Goal: Task Accomplishment & Management: Manage account settings

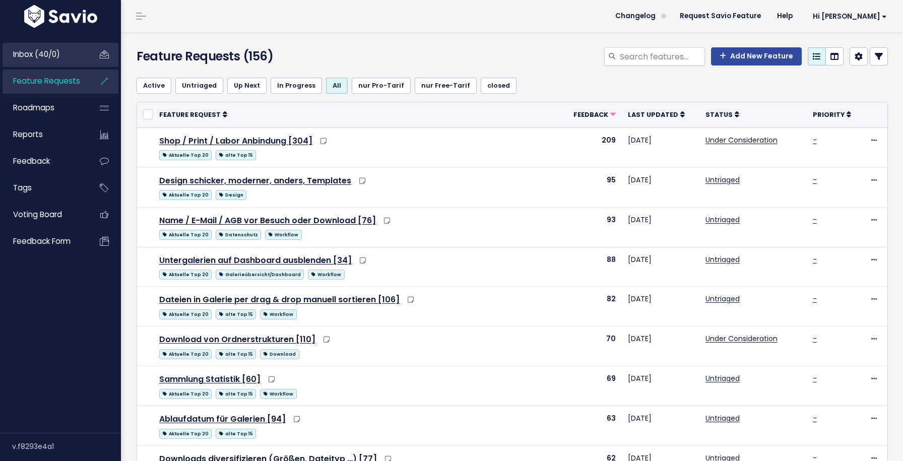
click at [75, 44] on link "Inbox (40/0)" at bounding box center [43, 54] width 81 height 23
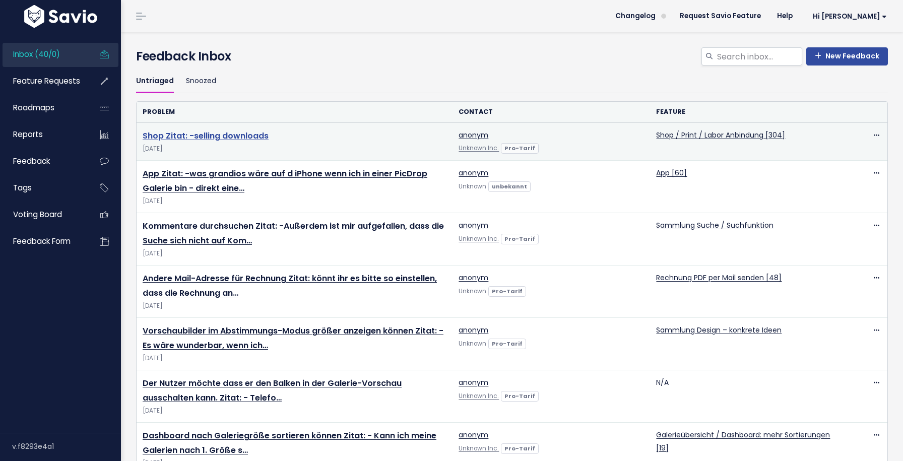
click at [249, 133] on link "Shop Zitat: -selling downloads" at bounding box center [206, 136] width 126 height 12
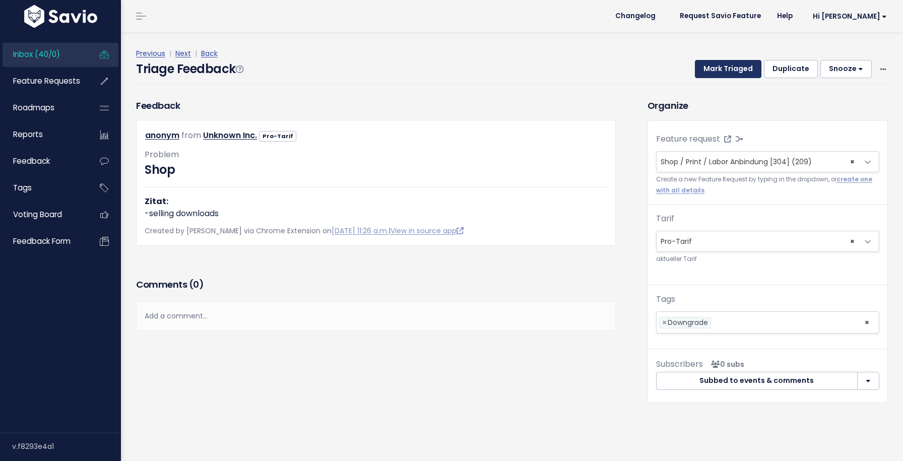
click at [714, 78] on button "Mark Triaged" at bounding box center [728, 69] width 66 height 18
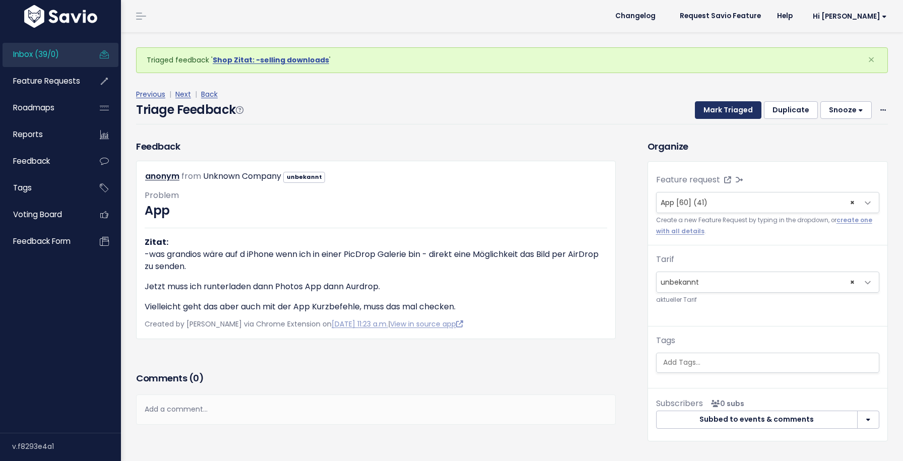
click at [725, 110] on button "Mark Triaged" at bounding box center [728, 110] width 66 height 18
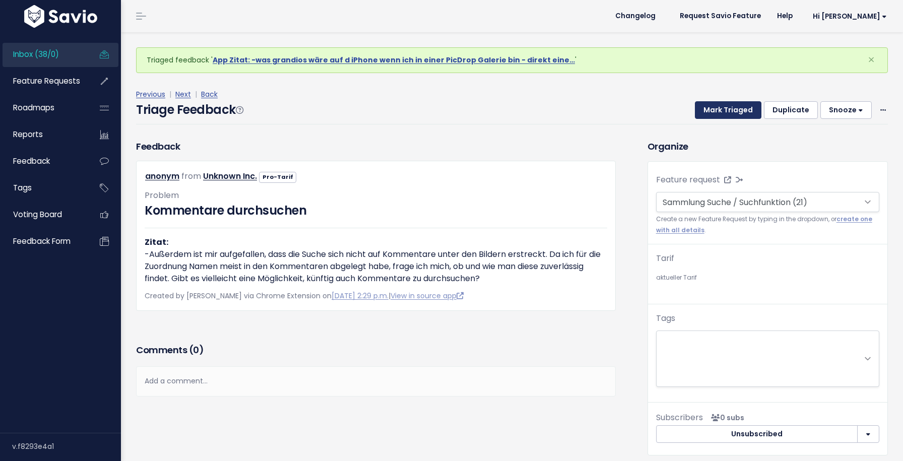
click at [725, 110] on button "Mark Triaged" at bounding box center [728, 110] width 66 height 18
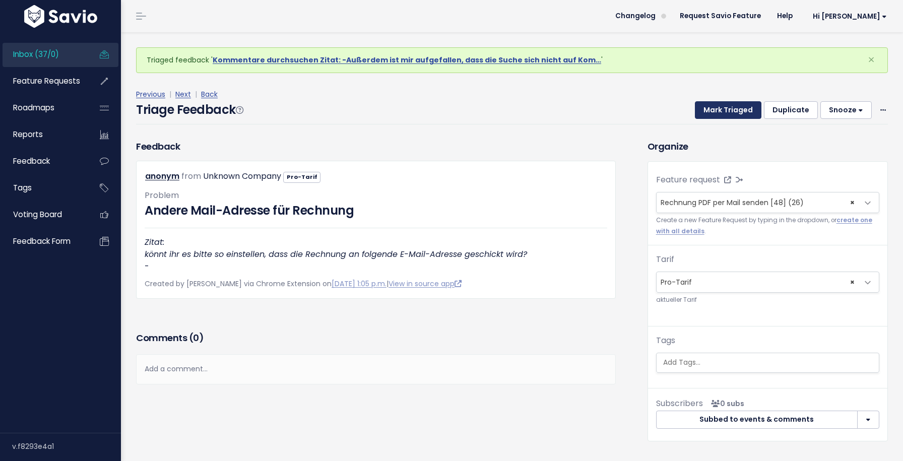
click at [725, 110] on button "Mark Triaged" at bounding box center [728, 110] width 66 height 18
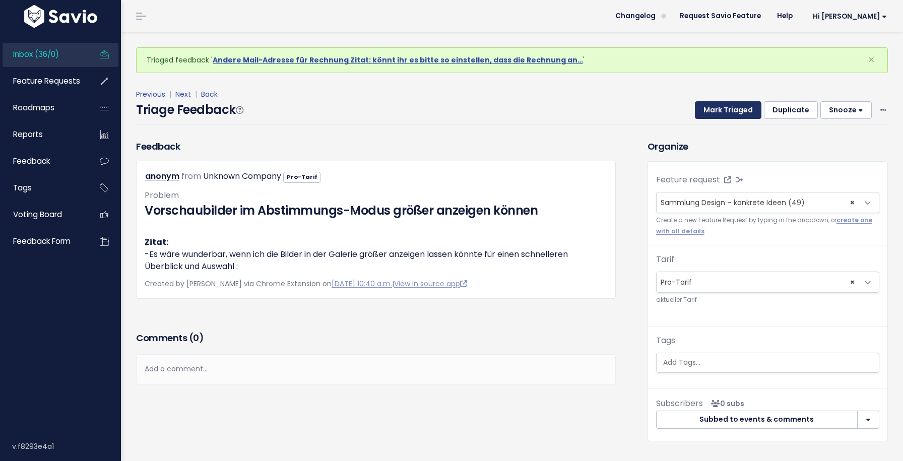
click at [725, 110] on button "Mark Triaged" at bounding box center [728, 110] width 66 height 18
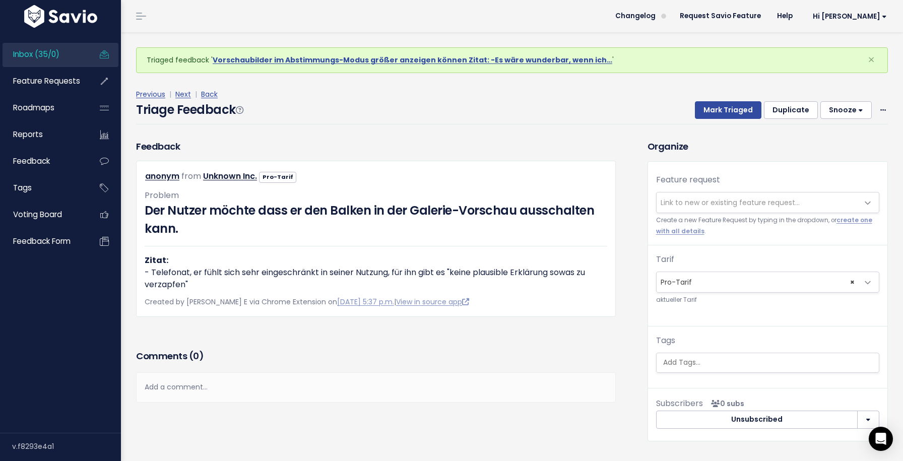
click at [719, 204] on span "Link to new or existing feature request..." at bounding box center [729, 202] width 139 height 10
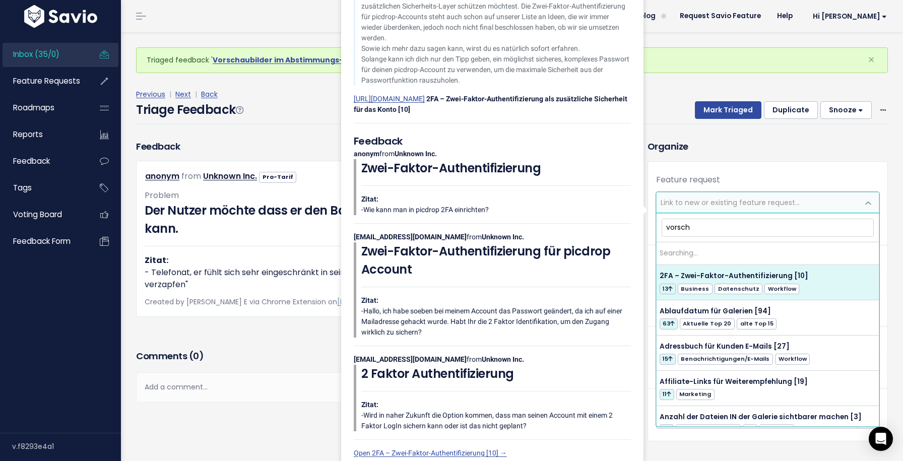
type input "vorscha"
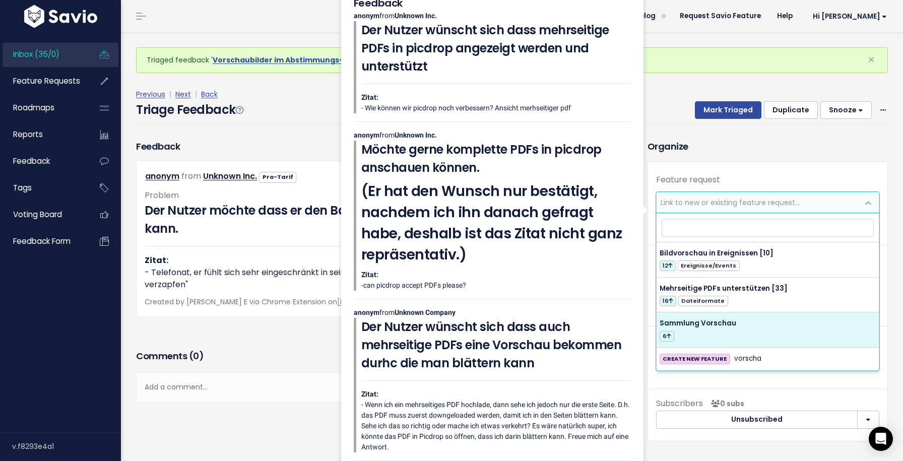
select select "63239"
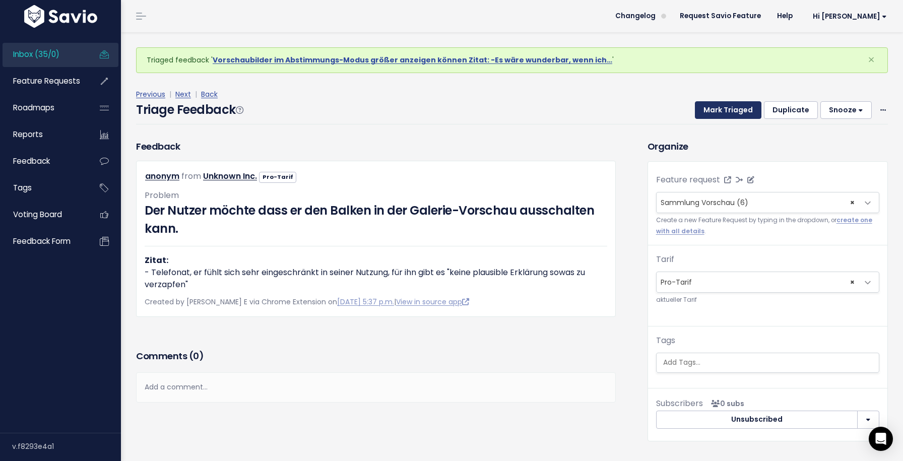
click at [724, 113] on button "Mark Triaged" at bounding box center [728, 110] width 66 height 18
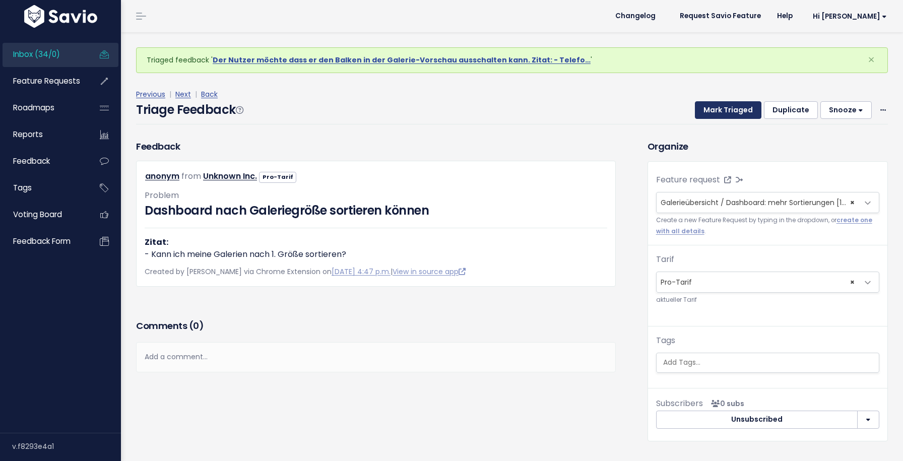
click at [725, 113] on button "Mark Triaged" at bounding box center [728, 110] width 66 height 18
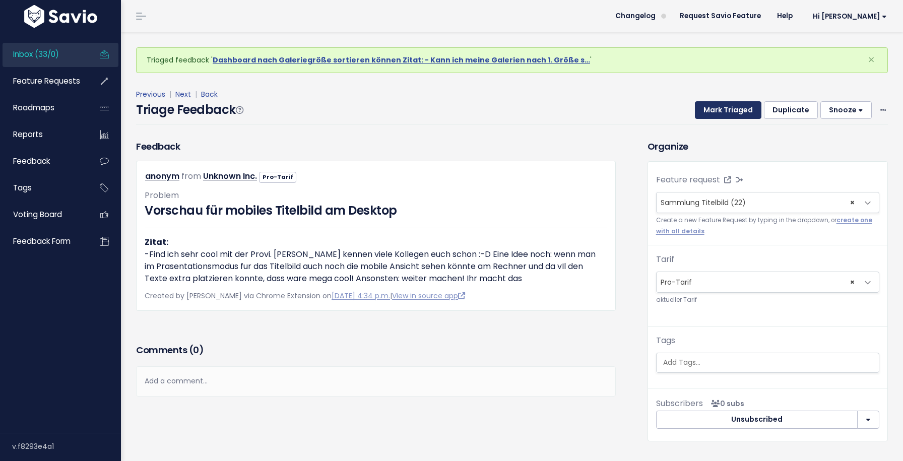
click at [725, 113] on button "Mark Triaged" at bounding box center [728, 110] width 66 height 18
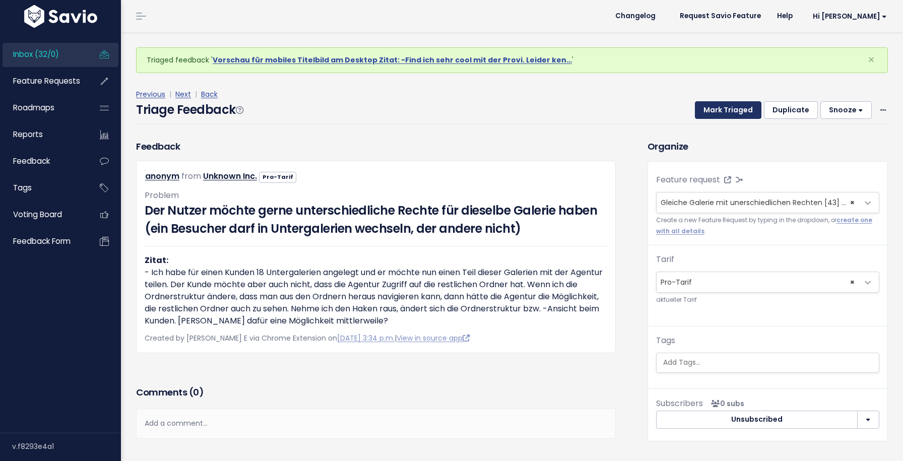
click at [725, 113] on button "Mark Triaged" at bounding box center [728, 110] width 66 height 18
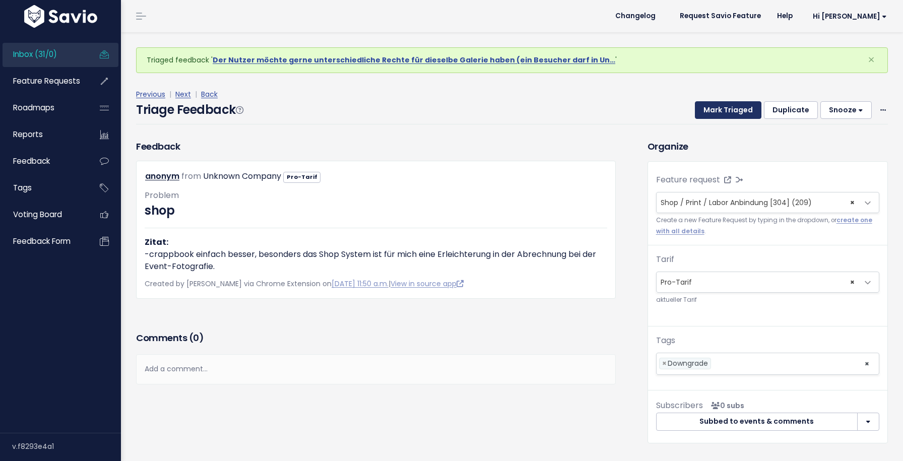
click at [725, 113] on button "Mark Triaged" at bounding box center [728, 110] width 66 height 18
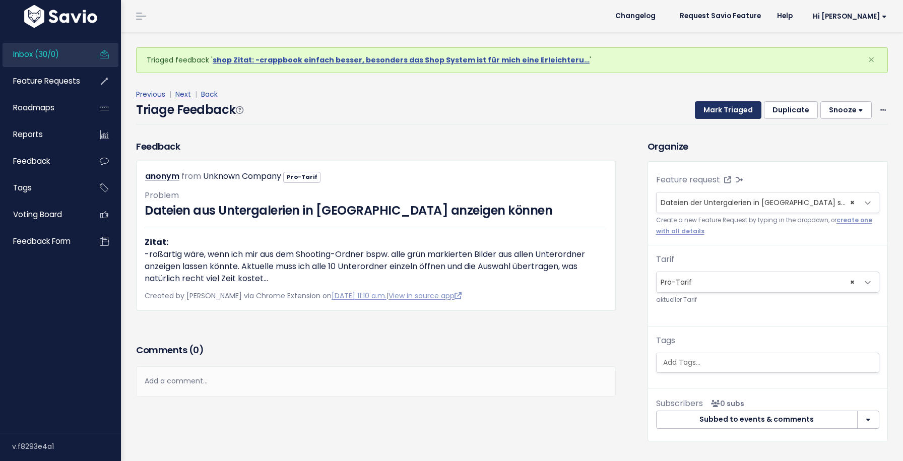
click at [725, 113] on button "Mark Triaged" at bounding box center [728, 110] width 66 height 18
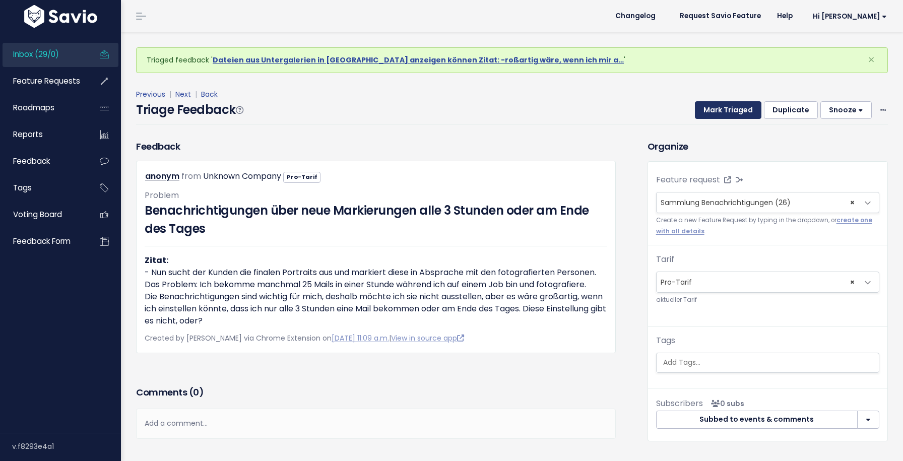
click at [725, 113] on button "Mark Triaged" at bounding box center [728, 110] width 66 height 18
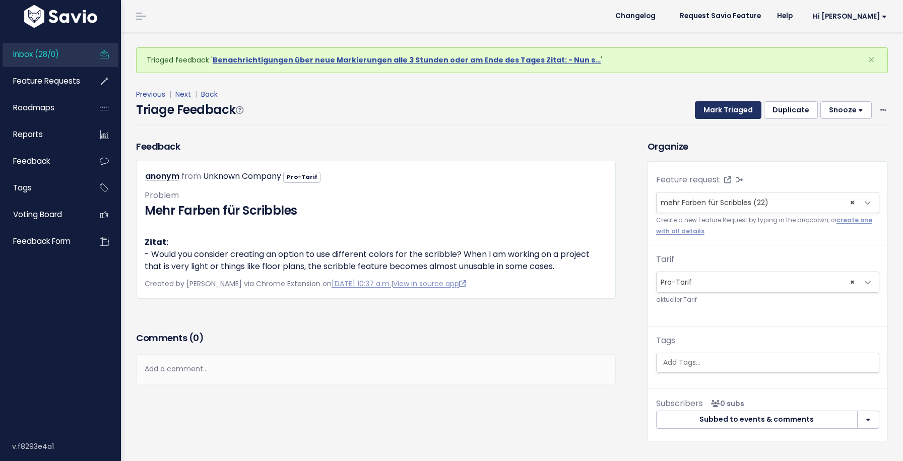
click at [725, 113] on button "Mark Triaged" at bounding box center [728, 110] width 66 height 18
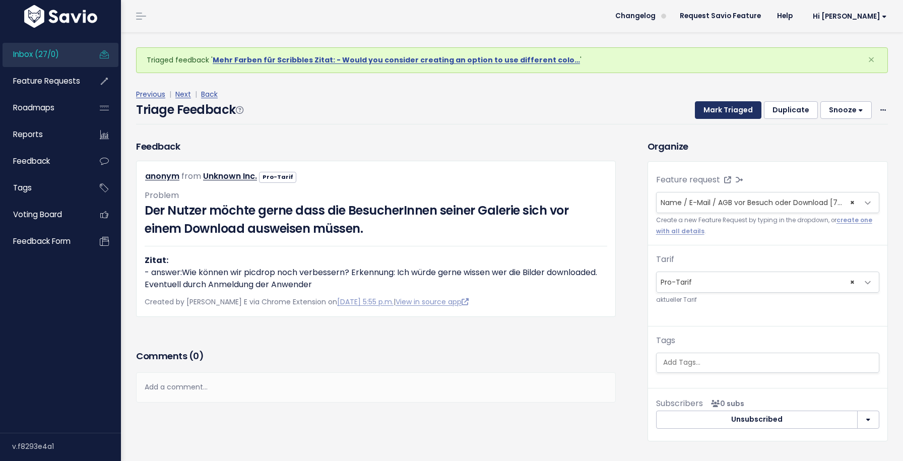
click at [725, 113] on button "Mark Triaged" at bounding box center [728, 110] width 66 height 18
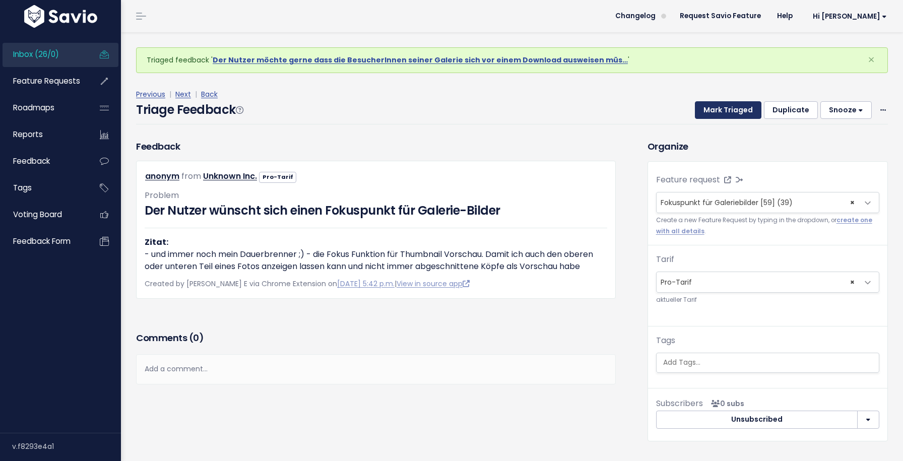
click at [725, 113] on button "Mark Triaged" at bounding box center [728, 110] width 66 height 18
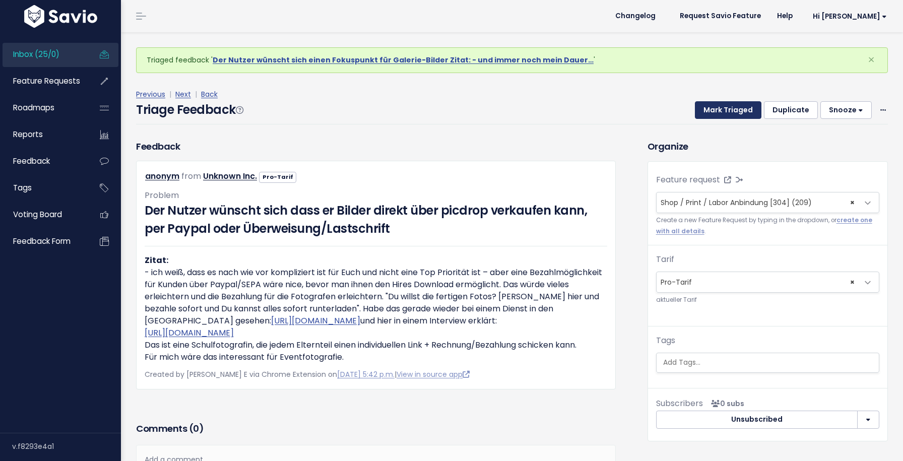
click at [725, 113] on button "Mark Triaged" at bounding box center [728, 110] width 66 height 18
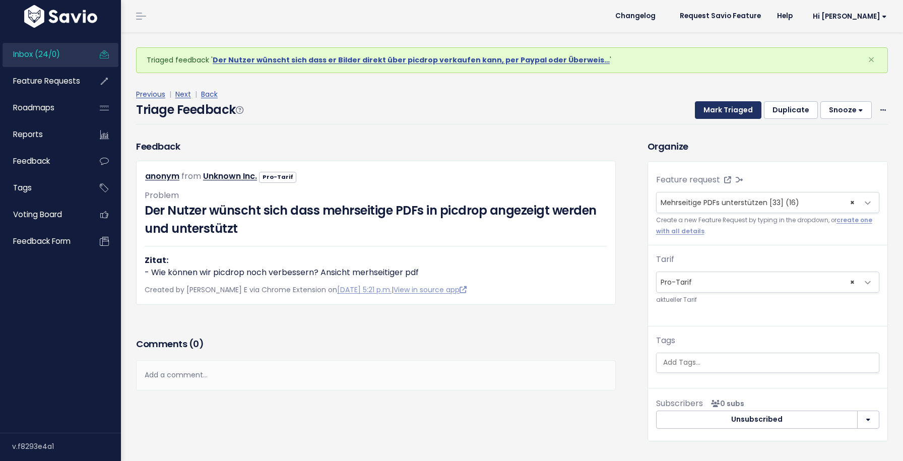
click at [725, 113] on button "Mark Triaged" at bounding box center [728, 110] width 66 height 18
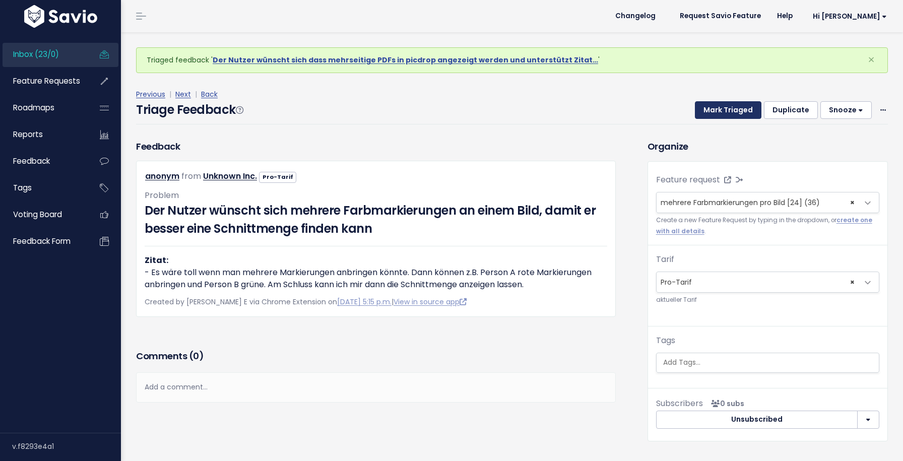
click at [725, 113] on button "Mark Triaged" at bounding box center [728, 110] width 66 height 18
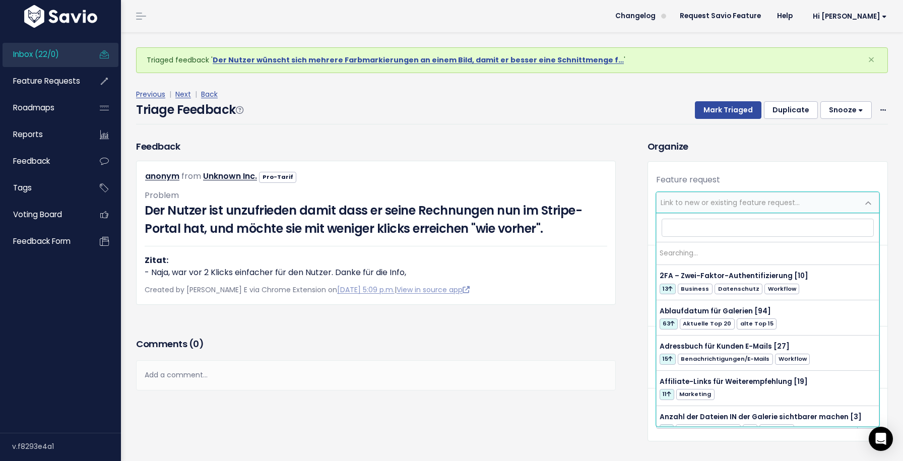
click at [718, 208] on span "Link to new or existing feature request..." at bounding box center [757, 202] width 202 height 20
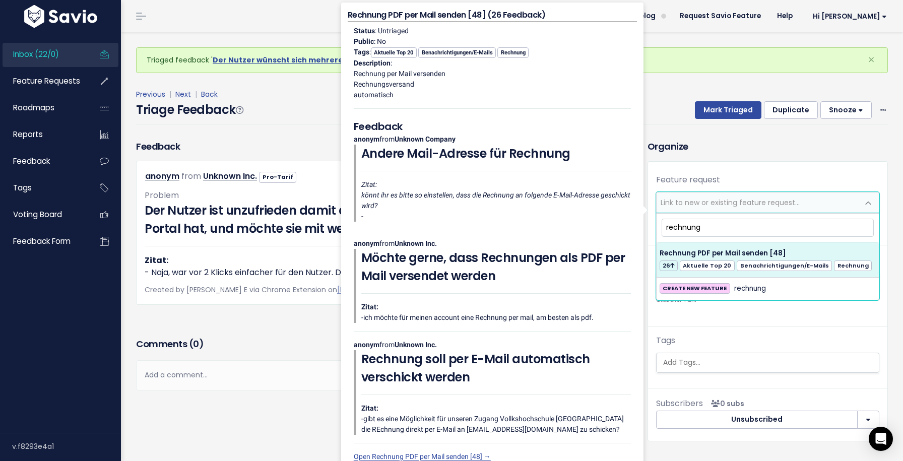
click at [705, 233] on input "rechnung" at bounding box center [767, 228] width 212 height 18
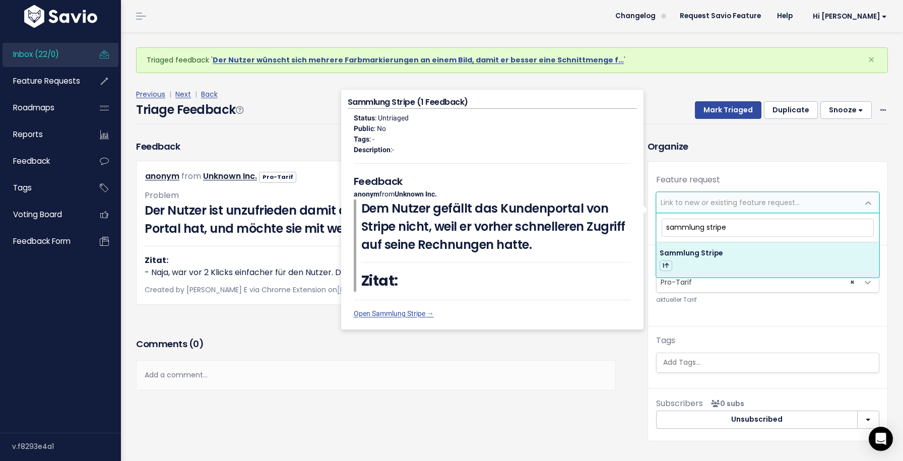
type input "sammlung stripe"
select select "63238"
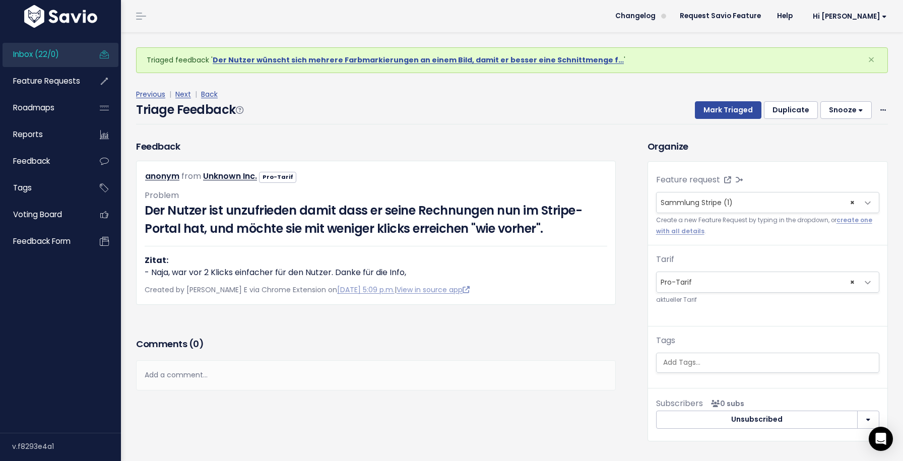
click at [717, 94] on div "Previous | Next | Back" at bounding box center [511, 94] width 751 height 13
click at [718, 109] on button "Mark Triaged" at bounding box center [728, 110] width 66 height 18
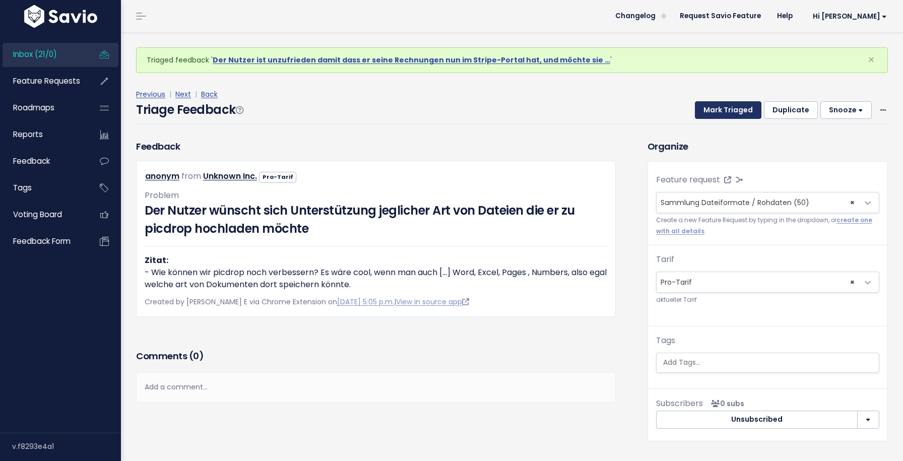
click at [722, 111] on button "Mark Triaged" at bounding box center [728, 110] width 66 height 18
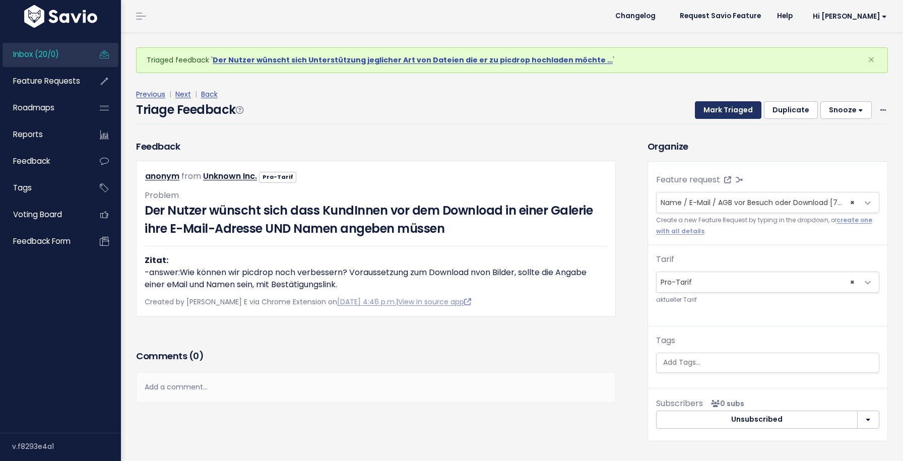
click at [722, 111] on button "Mark Triaged" at bounding box center [728, 110] width 66 height 18
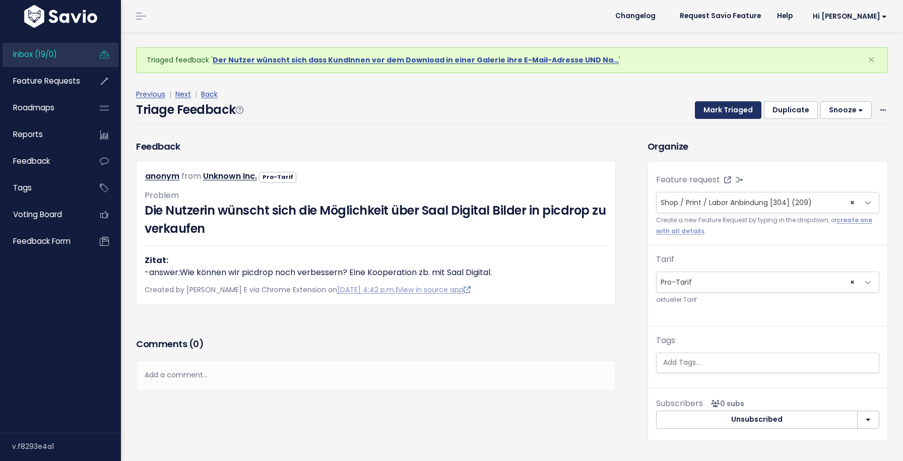
click at [722, 111] on button "Mark Triaged" at bounding box center [728, 110] width 66 height 18
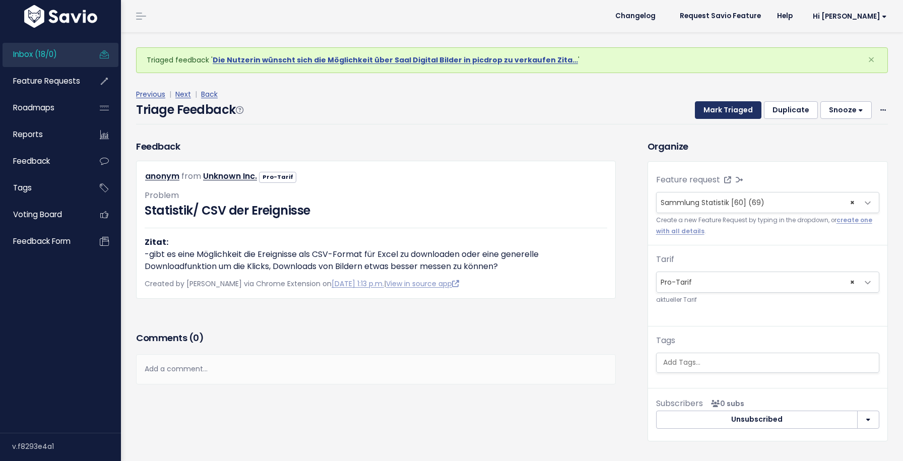
click at [722, 111] on button "Mark Triaged" at bounding box center [728, 110] width 66 height 18
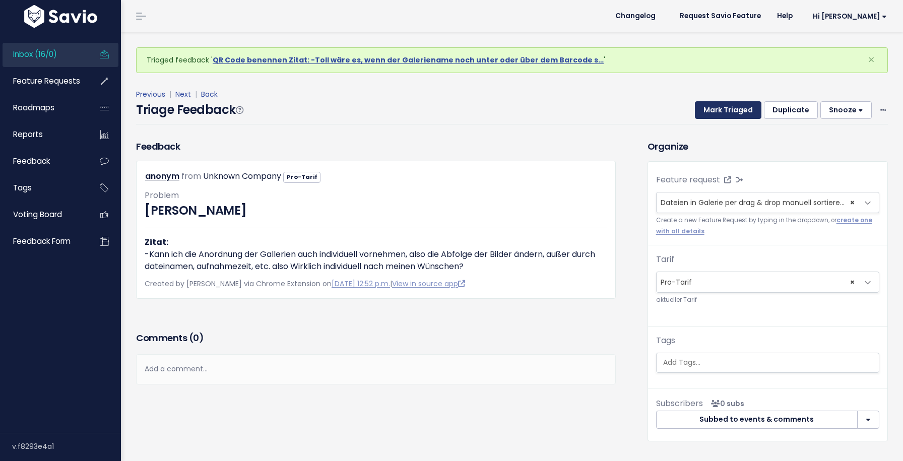
click at [722, 111] on button "Mark Triaged" at bounding box center [728, 110] width 66 height 18
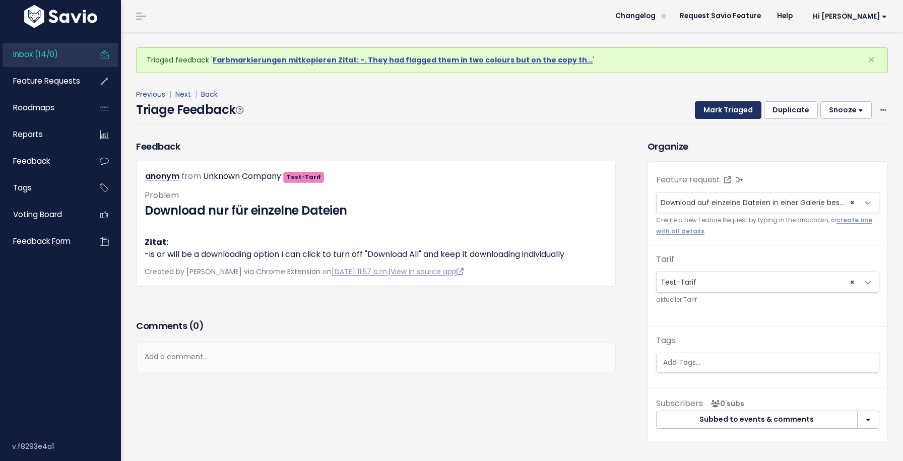
click at [722, 111] on button "Mark Triaged" at bounding box center [728, 110] width 66 height 18
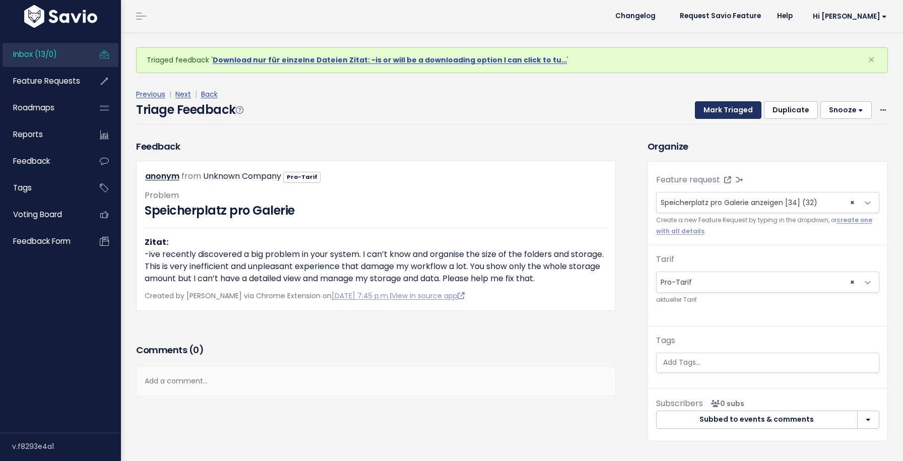
click at [722, 111] on button "Mark Triaged" at bounding box center [728, 110] width 66 height 18
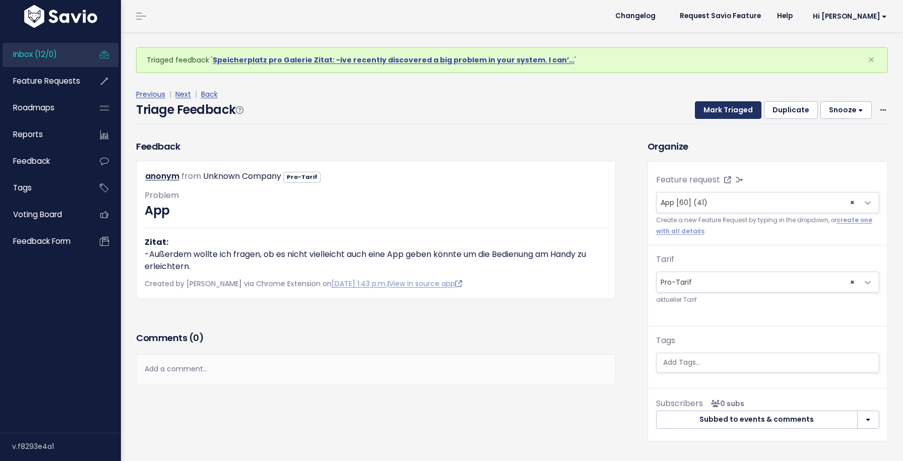
click at [722, 111] on button "Mark Triaged" at bounding box center [728, 110] width 66 height 18
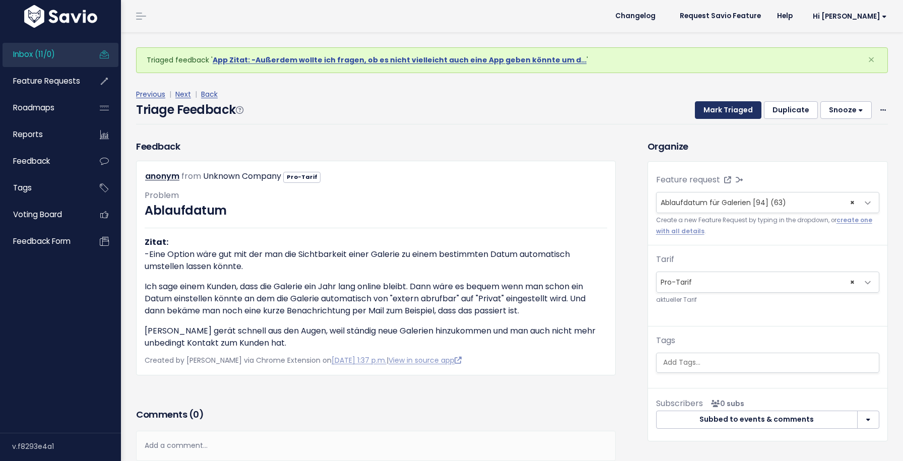
click at [722, 111] on button "Mark Triaged" at bounding box center [728, 110] width 66 height 18
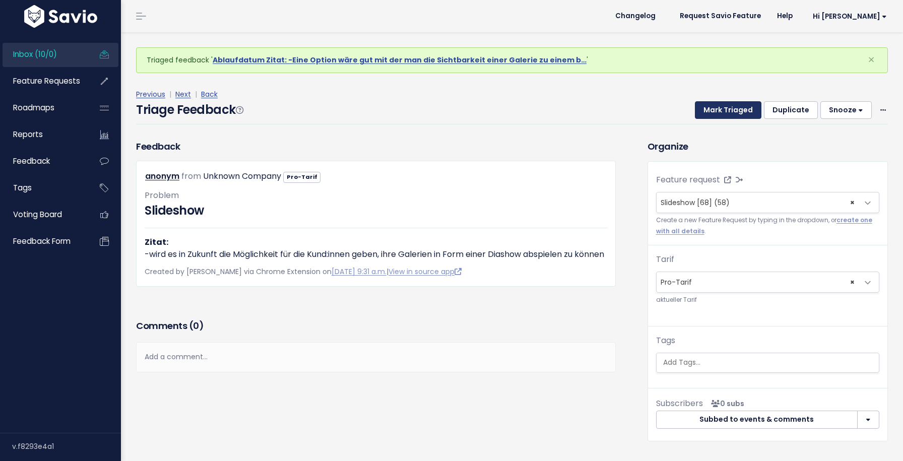
click at [722, 111] on button "Mark Triaged" at bounding box center [728, 110] width 66 height 18
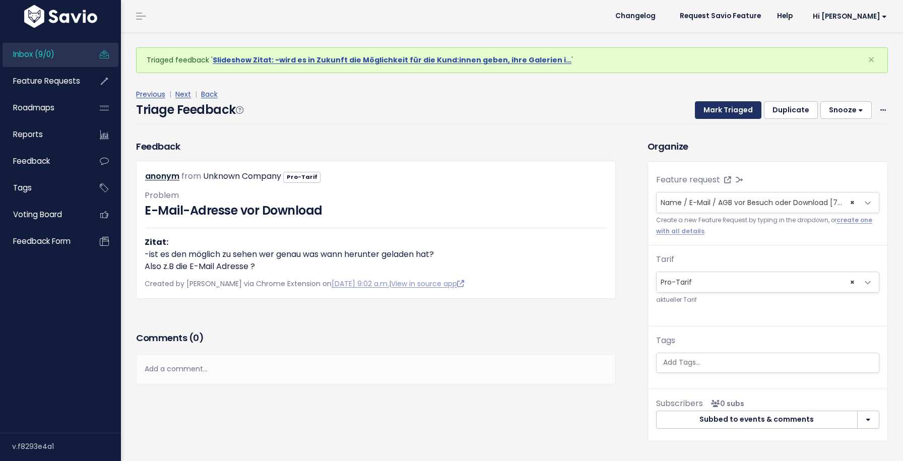
click at [722, 111] on button "Mark Triaged" at bounding box center [728, 110] width 66 height 18
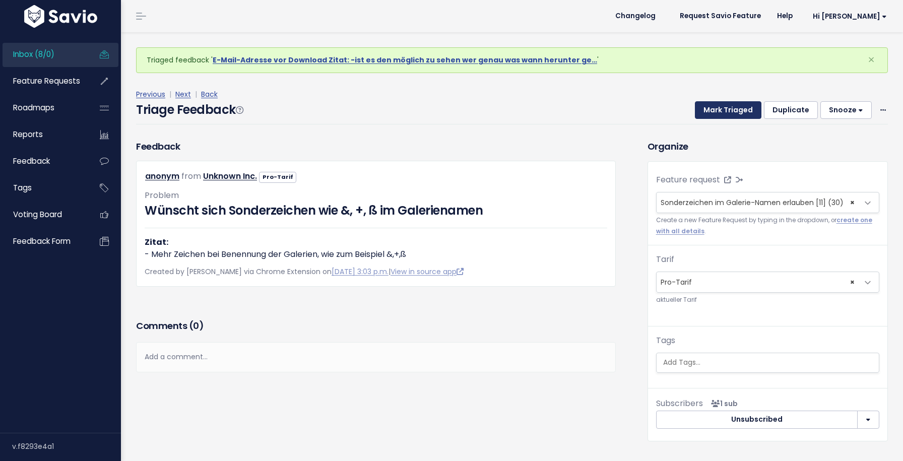
click at [722, 111] on button "Mark Triaged" at bounding box center [728, 110] width 66 height 18
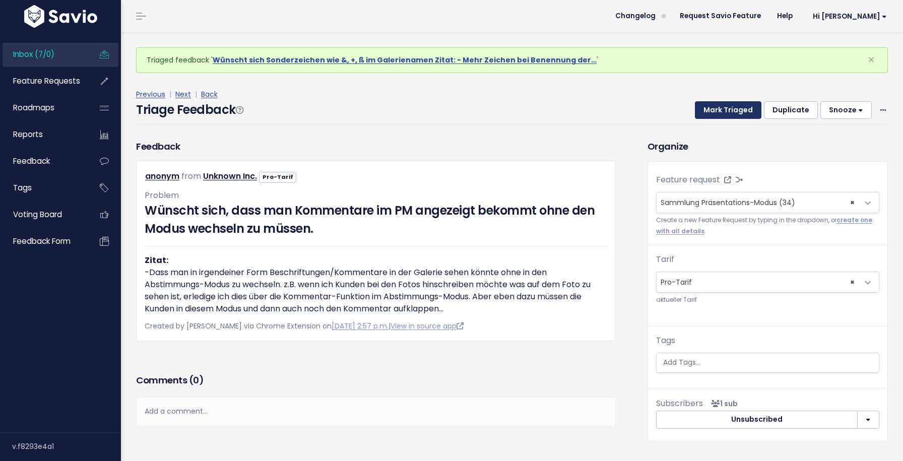
click at [722, 111] on button "Mark Triaged" at bounding box center [728, 110] width 66 height 18
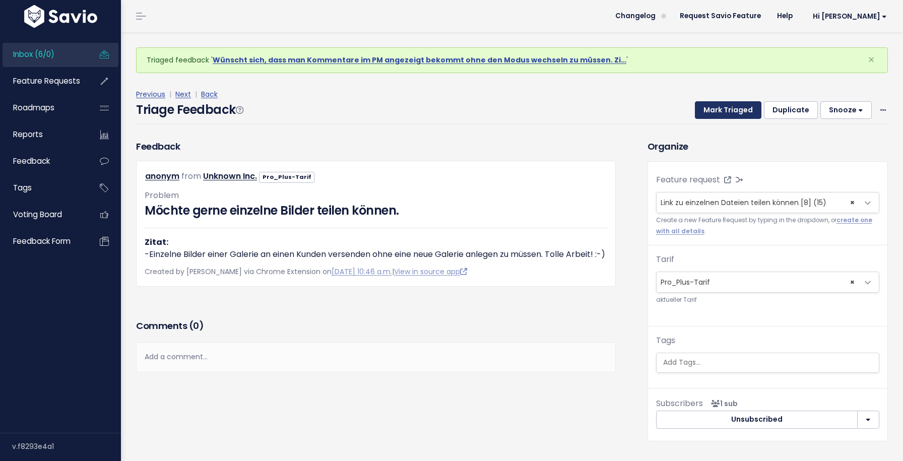
click at [722, 111] on button "Mark Triaged" at bounding box center [728, 110] width 66 height 18
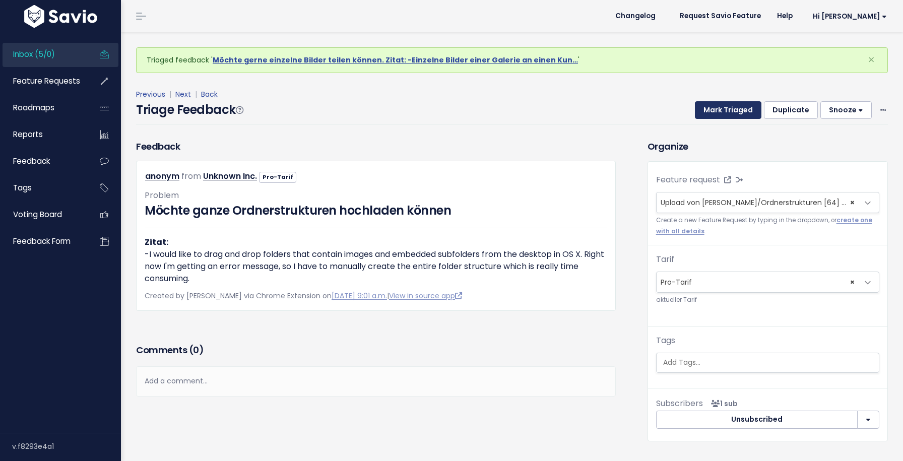
click at [722, 111] on button "Mark Triaged" at bounding box center [728, 110] width 66 height 18
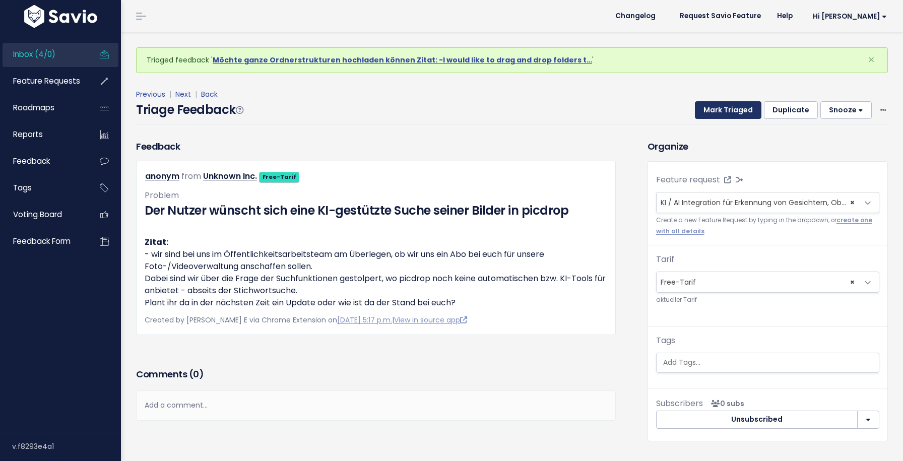
click at [722, 111] on button "Mark Triaged" at bounding box center [728, 110] width 66 height 18
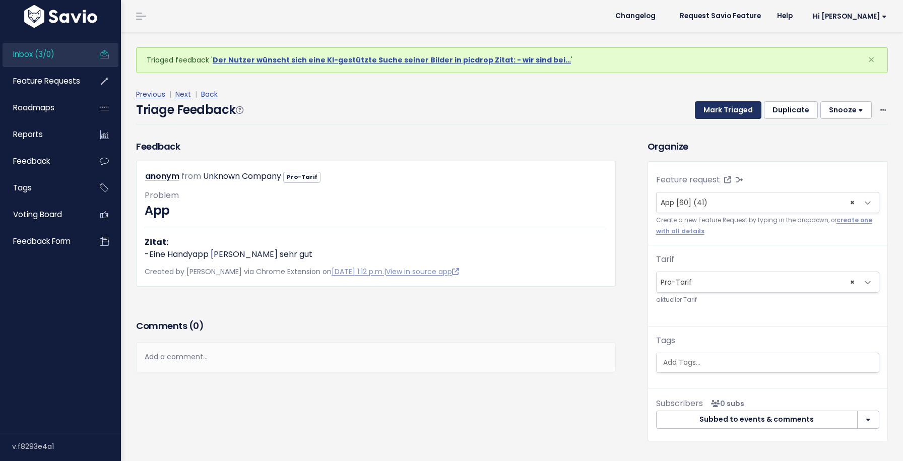
click at [722, 111] on button "Mark Triaged" at bounding box center [728, 110] width 66 height 18
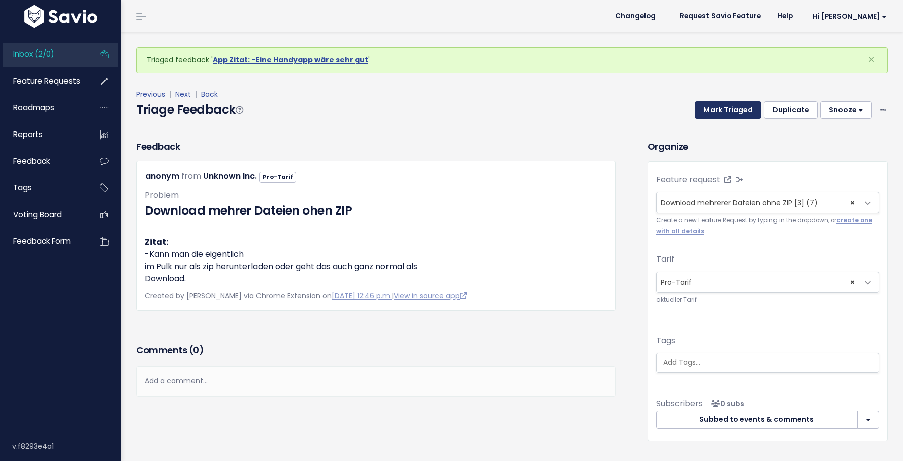
click at [722, 111] on button "Mark Triaged" at bounding box center [728, 110] width 66 height 18
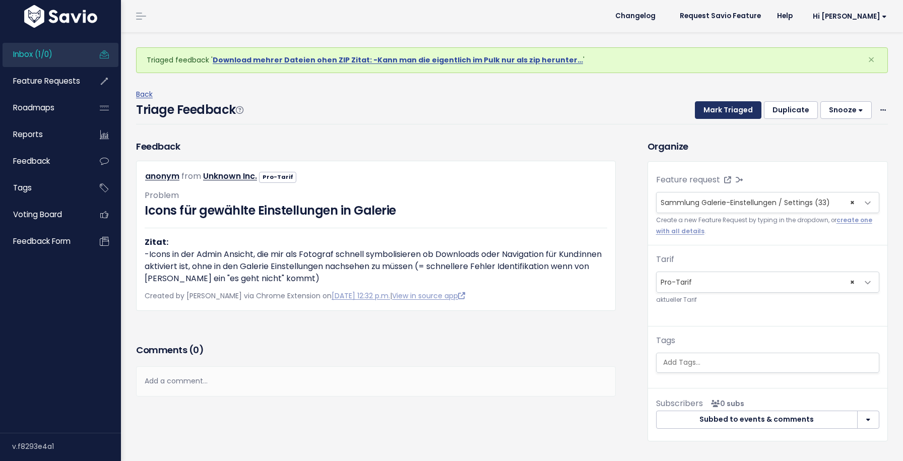
click at [722, 111] on button "Mark Triaged" at bounding box center [728, 110] width 66 height 18
